Goal: Information Seeking & Learning: Learn about a topic

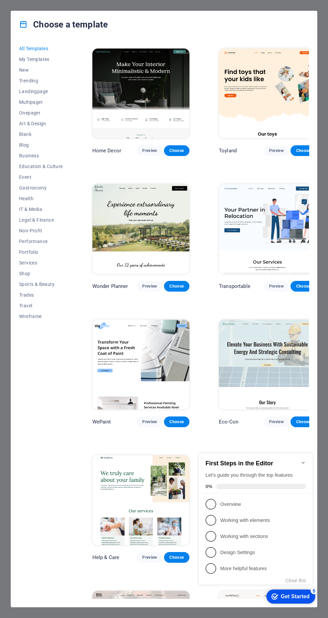
scroll to position [268, 0]
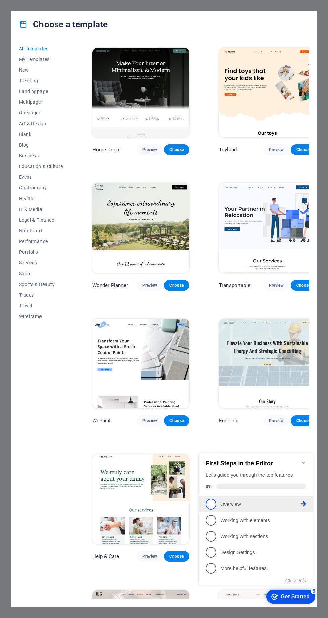
click at [220, 505] on link "1 Overview - incomplete" at bounding box center [256, 504] width 100 height 11
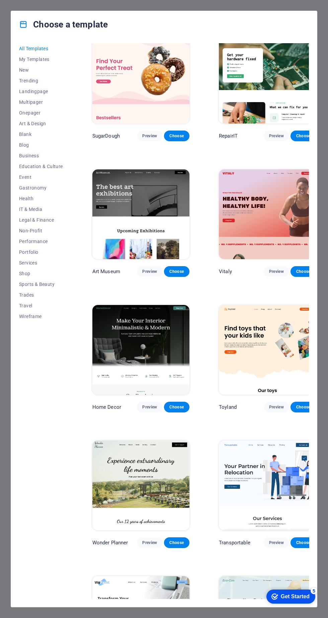
scroll to position [0, 0]
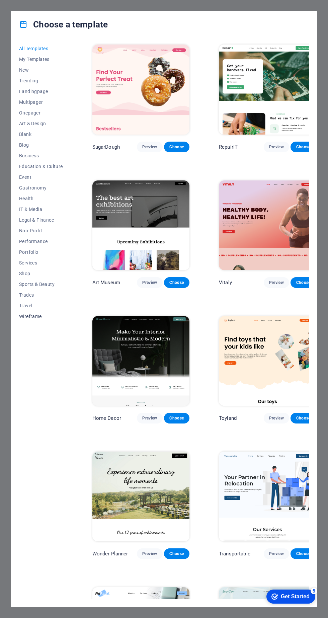
click at [46, 316] on span "Wireframe" at bounding box center [41, 316] width 44 height 5
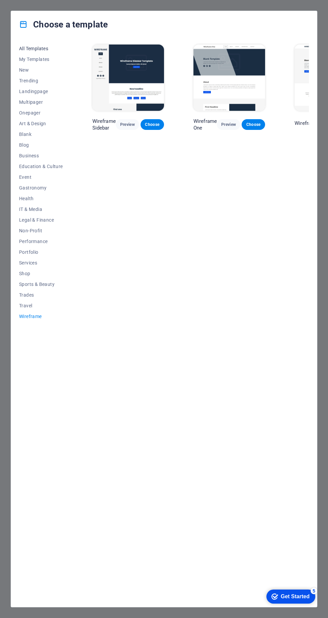
click at [45, 48] on span "All Templates" at bounding box center [41, 48] width 44 height 5
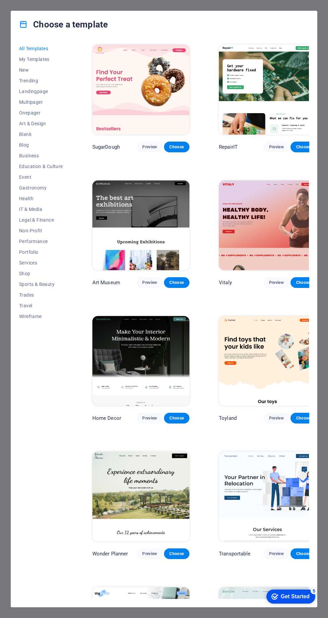
click at [34, 48] on span "All Templates" at bounding box center [41, 48] width 44 height 5
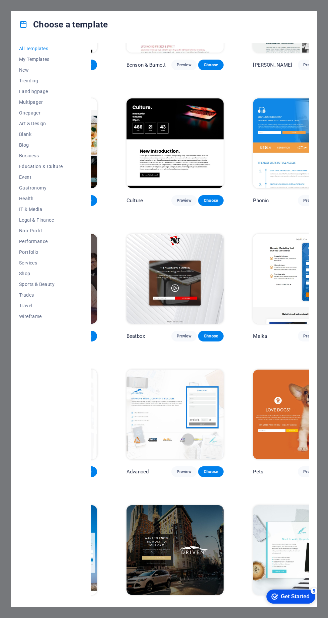
scroll to position [6591, 92]
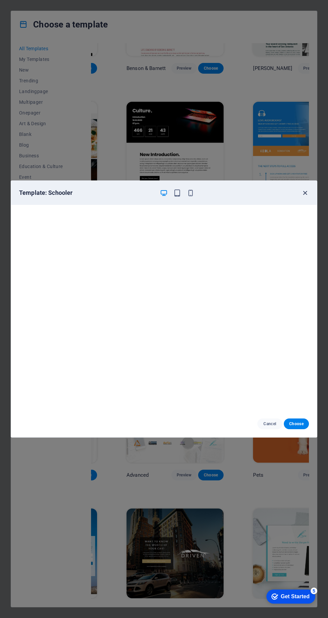
click at [305, 193] on icon "button" at bounding box center [305, 193] width 8 height 8
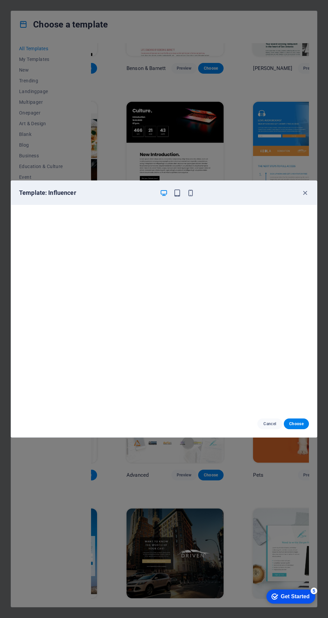
scroll to position [2, 0]
click at [200, 201] on div "Template: Influencer" at bounding box center [164, 193] width 306 height 24
click at [193, 195] on icon "button" at bounding box center [191, 193] width 8 height 8
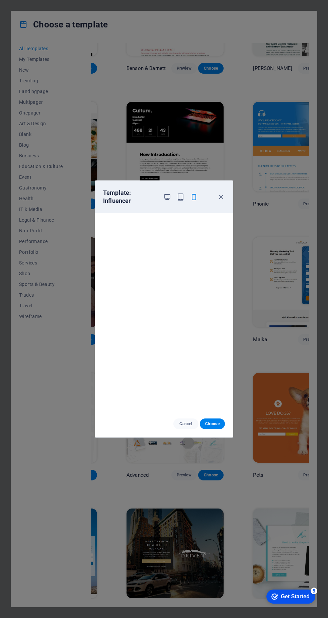
scroll to position [0, 0]
click at [224, 197] on icon "button" at bounding box center [221, 197] width 8 height 8
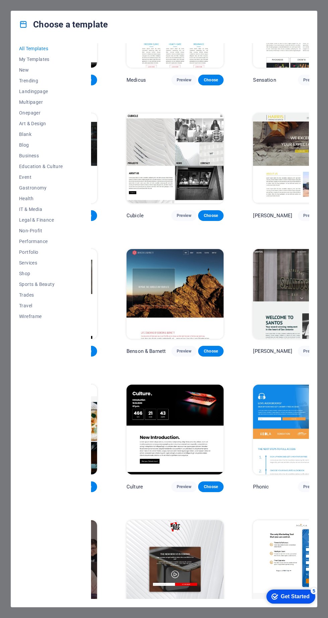
scroll to position [6304, 92]
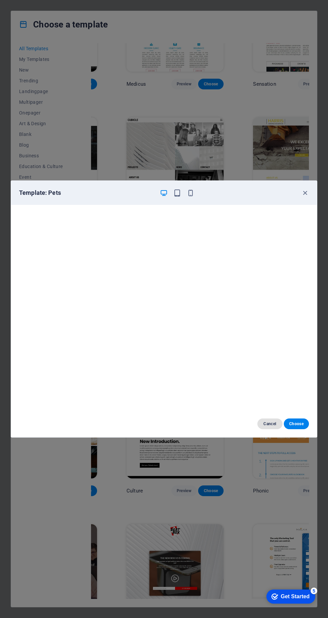
click at [264, 425] on span "Cancel" at bounding box center [270, 423] width 14 height 5
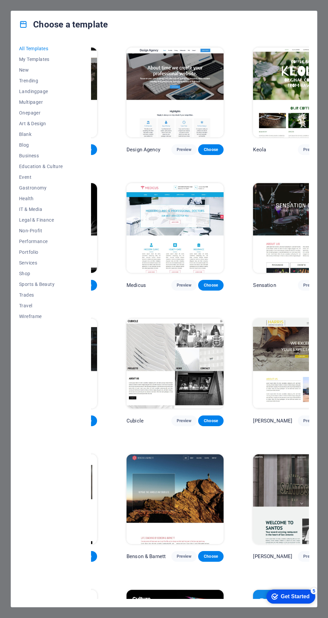
scroll to position [6096, 92]
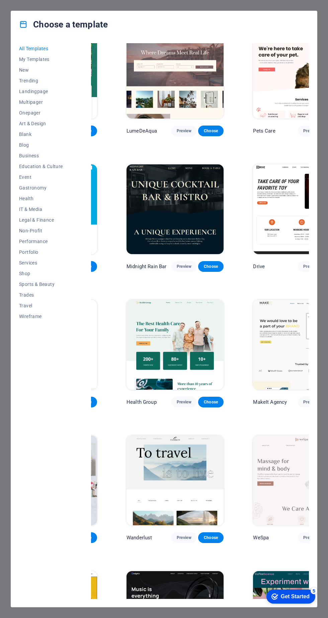
scroll to position [1246, 92]
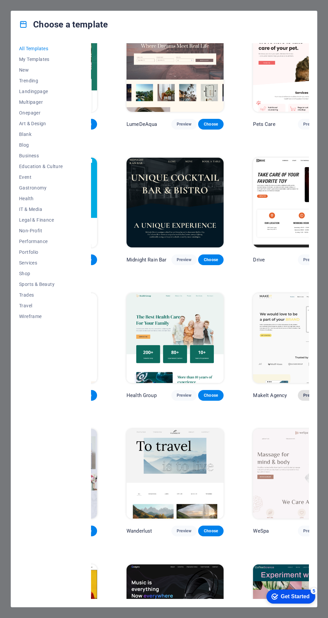
click at [298, 390] on button "Preview" at bounding box center [310, 395] width 25 height 11
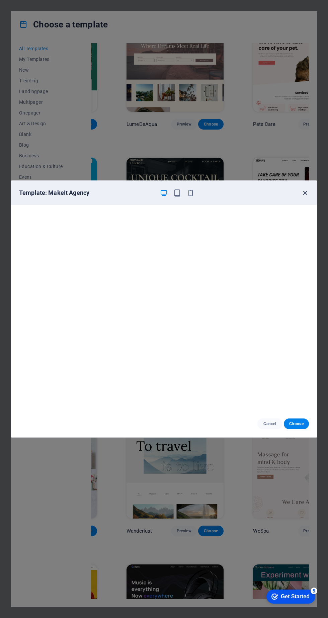
click at [306, 193] on icon "button" at bounding box center [305, 193] width 8 height 8
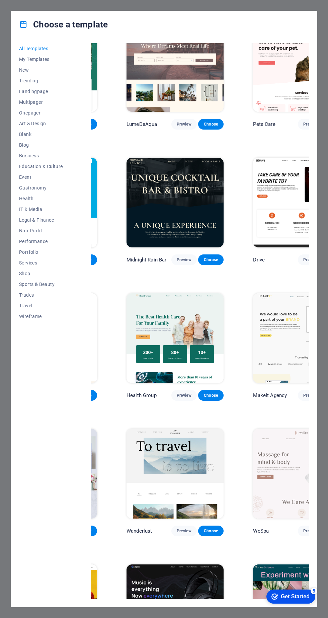
click at [305, 194] on icon "button" at bounding box center [305, 193] width 8 height 8
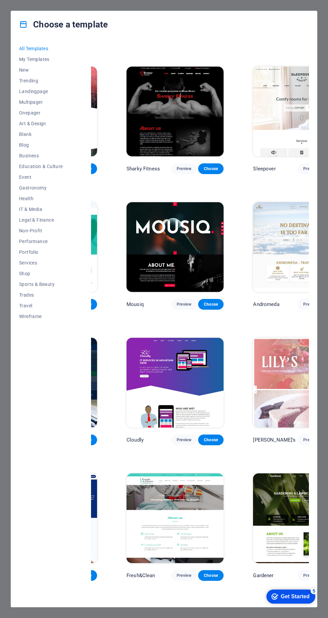
scroll to position [4585, 92]
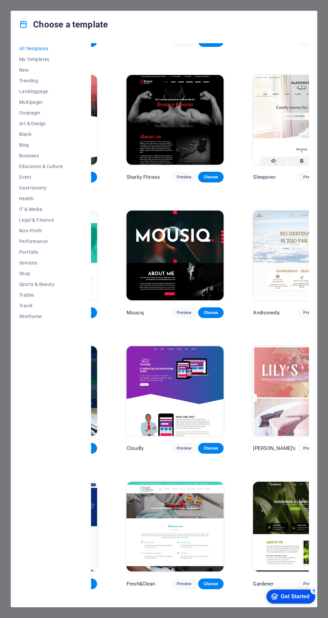
click at [40, 48] on span "All Templates" at bounding box center [41, 48] width 44 height 5
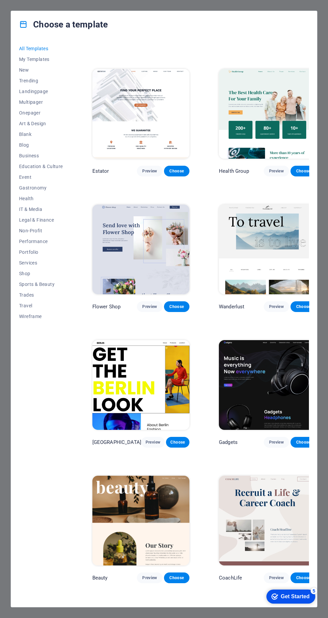
scroll to position [0, 0]
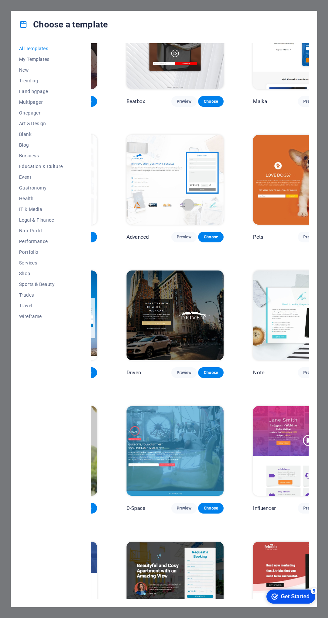
scroll to position [6829, 92]
